Goal: Task Accomplishment & Management: Complete application form

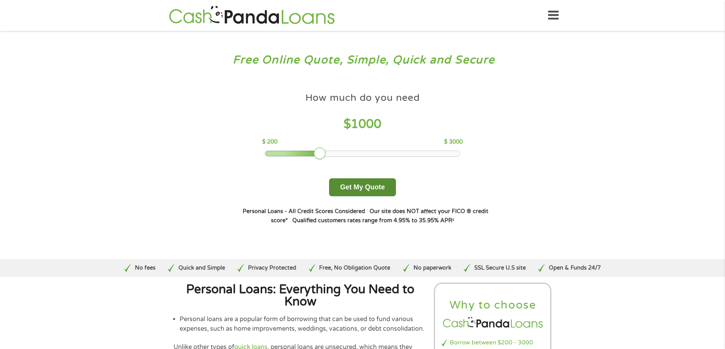
click at [366, 185] on button "Get My Quote" at bounding box center [362, 188] width 67 height 18
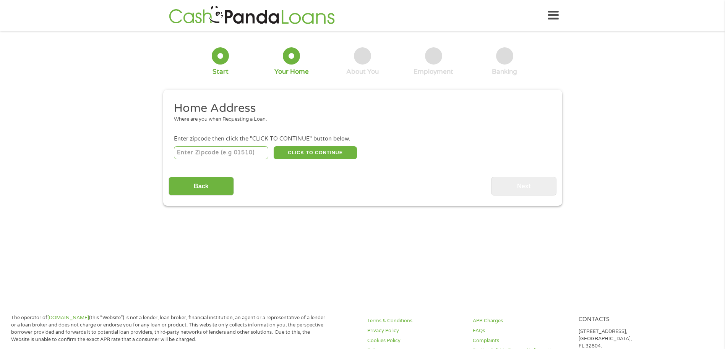
click at [203, 151] on input "number" at bounding box center [221, 152] width 94 height 13
type input "75104"
select select "[US_STATE]"
click at [320, 154] on button "CLICK TO CONTINUE" at bounding box center [315, 152] width 83 height 13
type input "75104"
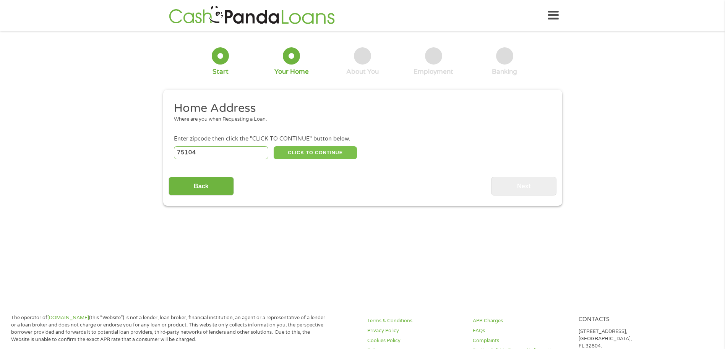
type input "[GEOGRAPHIC_DATA]"
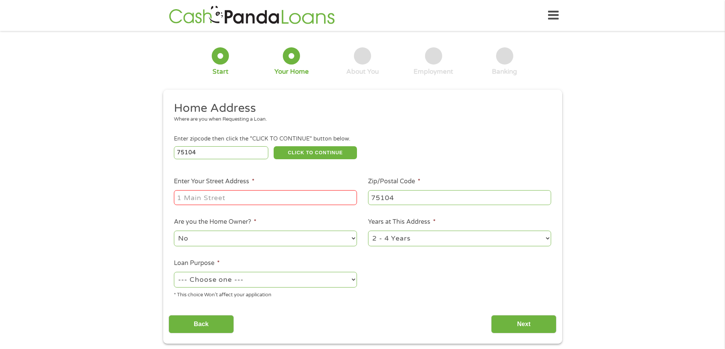
click at [276, 194] on input "Enter Your Street Address *" at bounding box center [265, 197] width 183 height 15
drag, startPoint x: 340, startPoint y: 196, endPoint x: 240, endPoint y: 204, distance: 100.5
click at [240, 204] on input "[STREET_ADDRESS][US_STATE]" at bounding box center [265, 197] width 183 height 15
type input "[STREET_ADDRESS]"
click at [445, 130] on ul "Home Address Where are you when Requesting a Loan. Enter zipcode then click the…" at bounding box center [363, 203] width 388 height 204
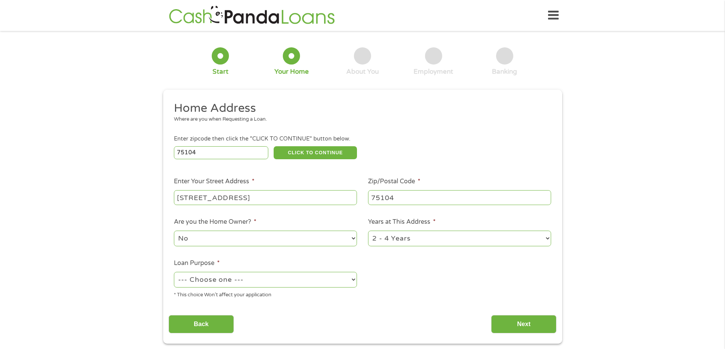
click at [300, 278] on select "--- Choose one --- Pay Bills Debt Consolidation Home Improvement Major Purchase…" at bounding box center [265, 280] width 183 height 16
select select "shorttermcash"
click at [174, 272] on select "--- Choose one --- Pay Bills Debt Consolidation Home Improvement Major Purchase…" at bounding box center [265, 280] width 183 height 16
click at [537, 325] on input "Next" at bounding box center [523, 324] width 65 height 19
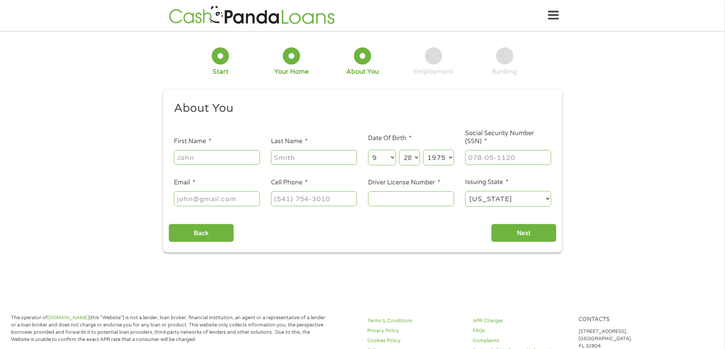
scroll to position [3, 3]
click at [236, 161] on input "First Name *" at bounding box center [217, 157] width 86 height 15
type input "PRECIOUS"
type input "HIGH"
type input "[EMAIL_ADDRESS][DOMAIN_NAME]"
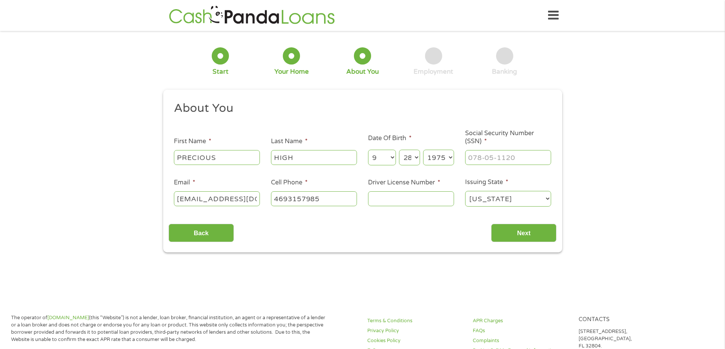
type input "[PHONE_NUMBER]"
click at [525, 161] on input "___-__-____" at bounding box center [508, 157] width 86 height 15
type input "464-37-9154"
click at [428, 198] on input "Driver License Number *" at bounding box center [411, 199] width 86 height 15
type input "16430950"
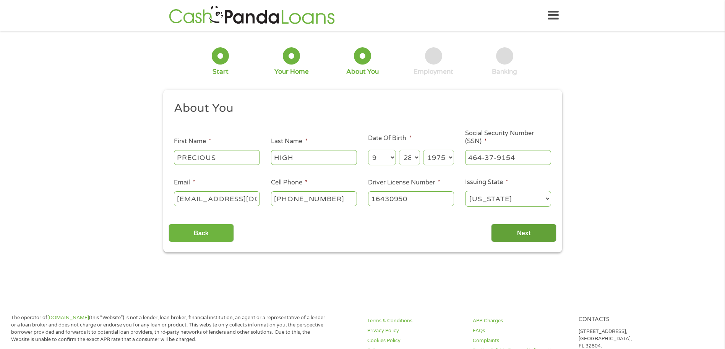
click at [529, 235] on input "Next" at bounding box center [523, 233] width 65 height 19
click at [519, 237] on input "Next" at bounding box center [523, 233] width 65 height 19
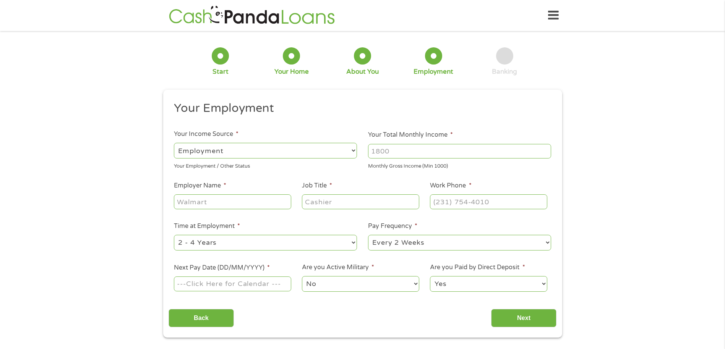
click at [409, 156] on input "Your Total Monthly Income *" at bounding box center [459, 151] width 183 height 15
type input "2000"
click at [262, 204] on input "Employer Name *" at bounding box center [232, 202] width 117 height 15
type input "masfield"
type input "teacher"
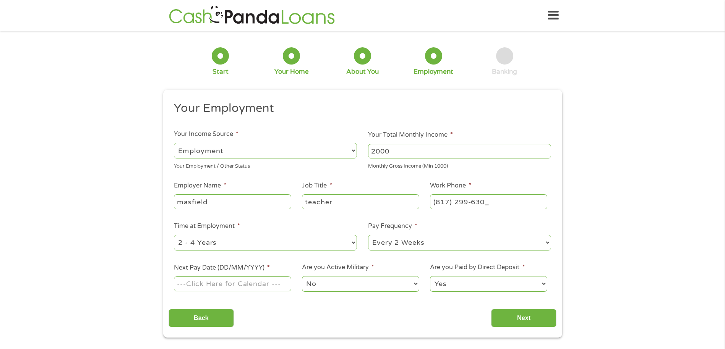
type input "[PHONE_NUMBER]"
click at [262, 284] on input "Next Pay Date (DD/MM/YYYY) *" at bounding box center [232, 284] width 117 height 15
click at [228, 234] on td "27" at bounding box center [225, 232] width 12 height 8
type input "[DATE]"
click at [516, 314] on input "Next" at bounding box center [523, 318] width 65 height 19
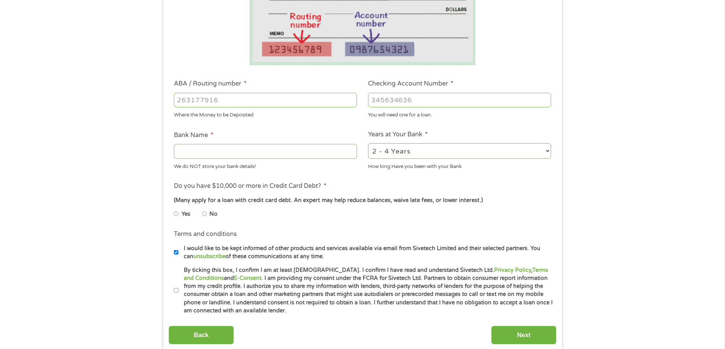
scroll to position [153, 0]
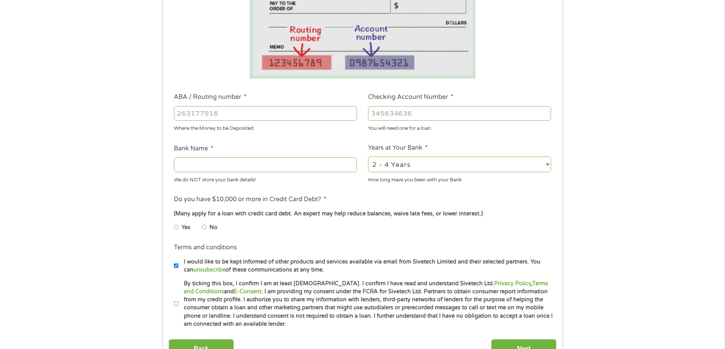
click at [305, 117] on input "ABA / Routing number *" at bounding box center [265, 113] width 183 height 15
type input "111000614"
type input "JPMORGAN CHASE BANK NA"
type input "111000614"
type input "641688091"
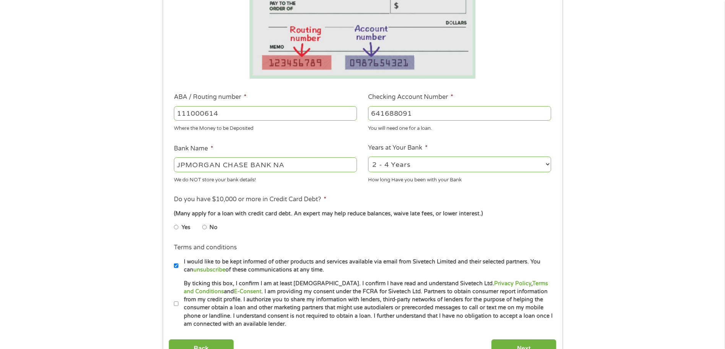
click at [206, 229] on input "No" at bounding box center [204, 227] width 5 height 12
radio input "true"
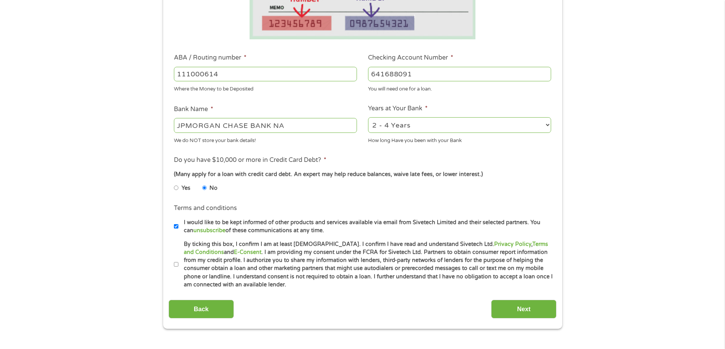
scroll to position [229, 0]
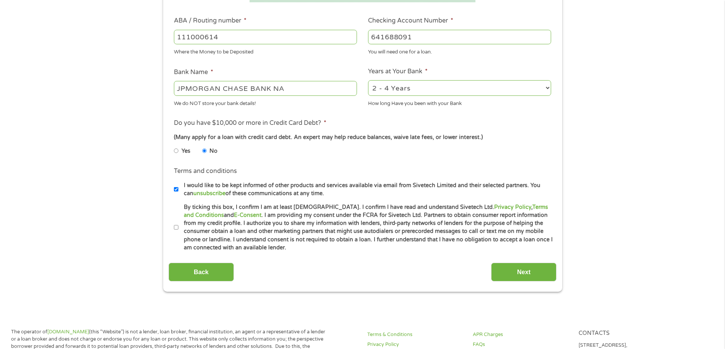
click at [177, 226] on input "By ticking this box, I confirm I am at least [DEMOGRAPHIC_DATA]. I confirm I ha…" at bounding box center [176, 228] width 5 height 12
checkbox input "true"
click at [513, 264] on input "Next" at bounding box center [523, 272] width 65 height 19
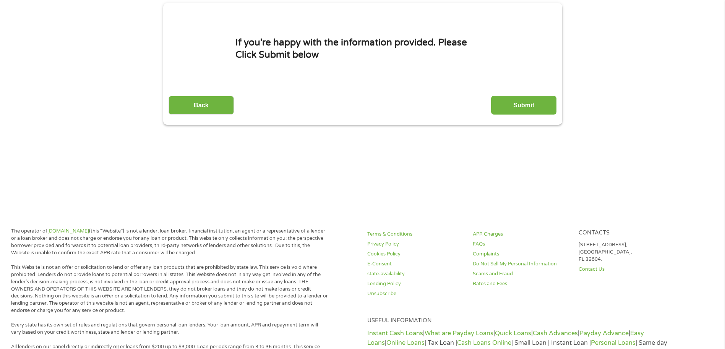
scroll to position [0, 0]
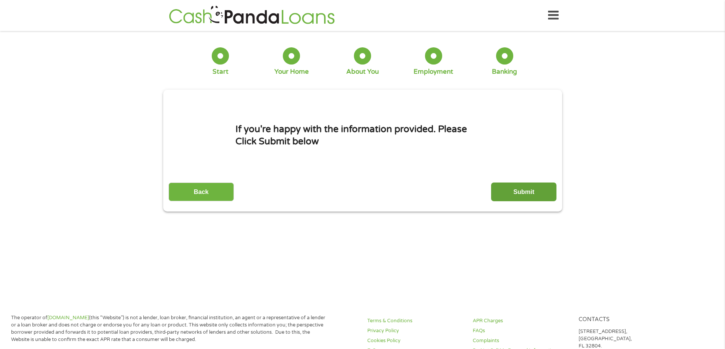
click at [529, 195] on input "Submit" at bounding box center [523, 192] width 65 height 19
